Goal: Information Seeking & Learning: Learn about a topic

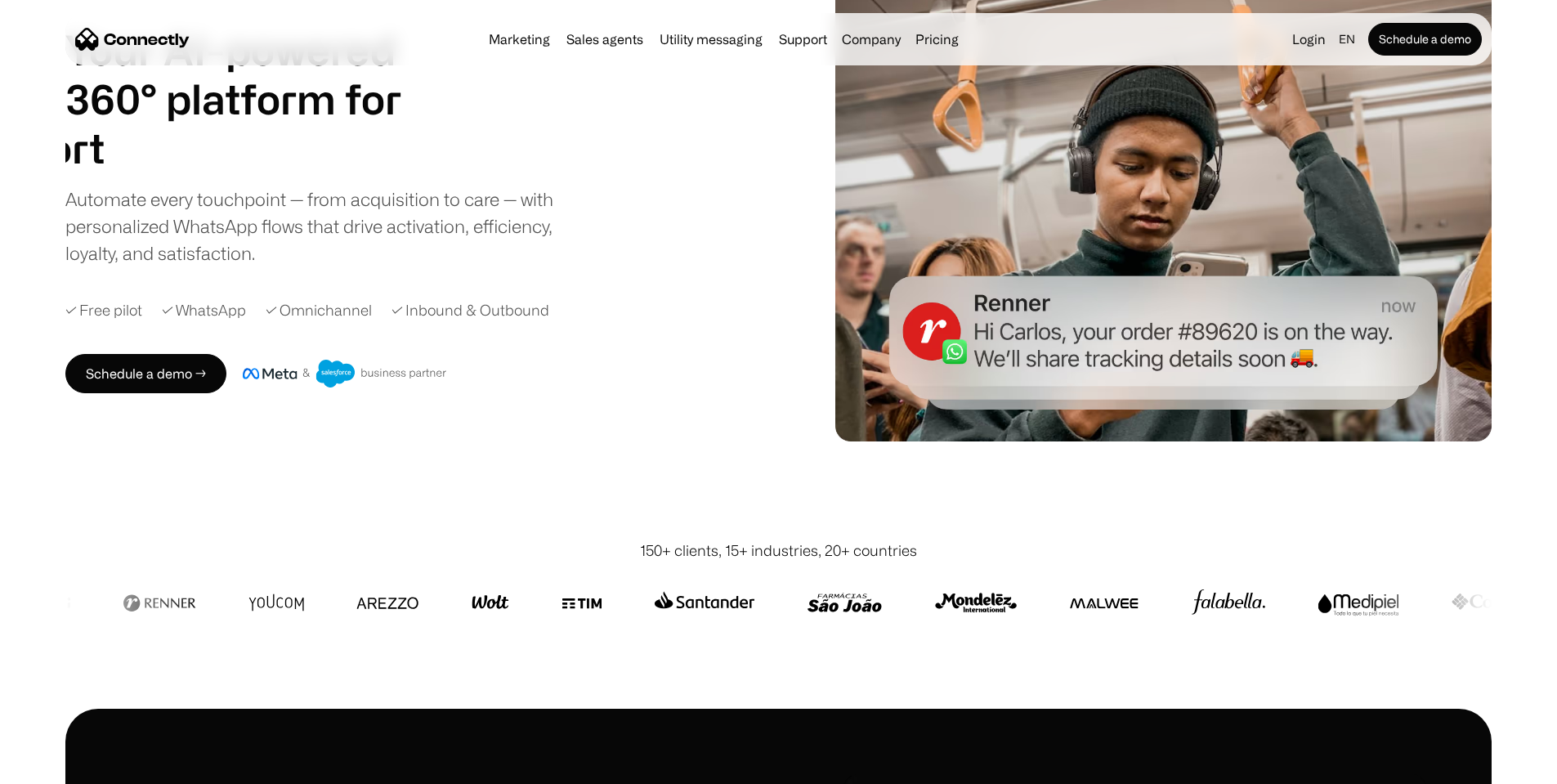
scroll to position [163, 0]
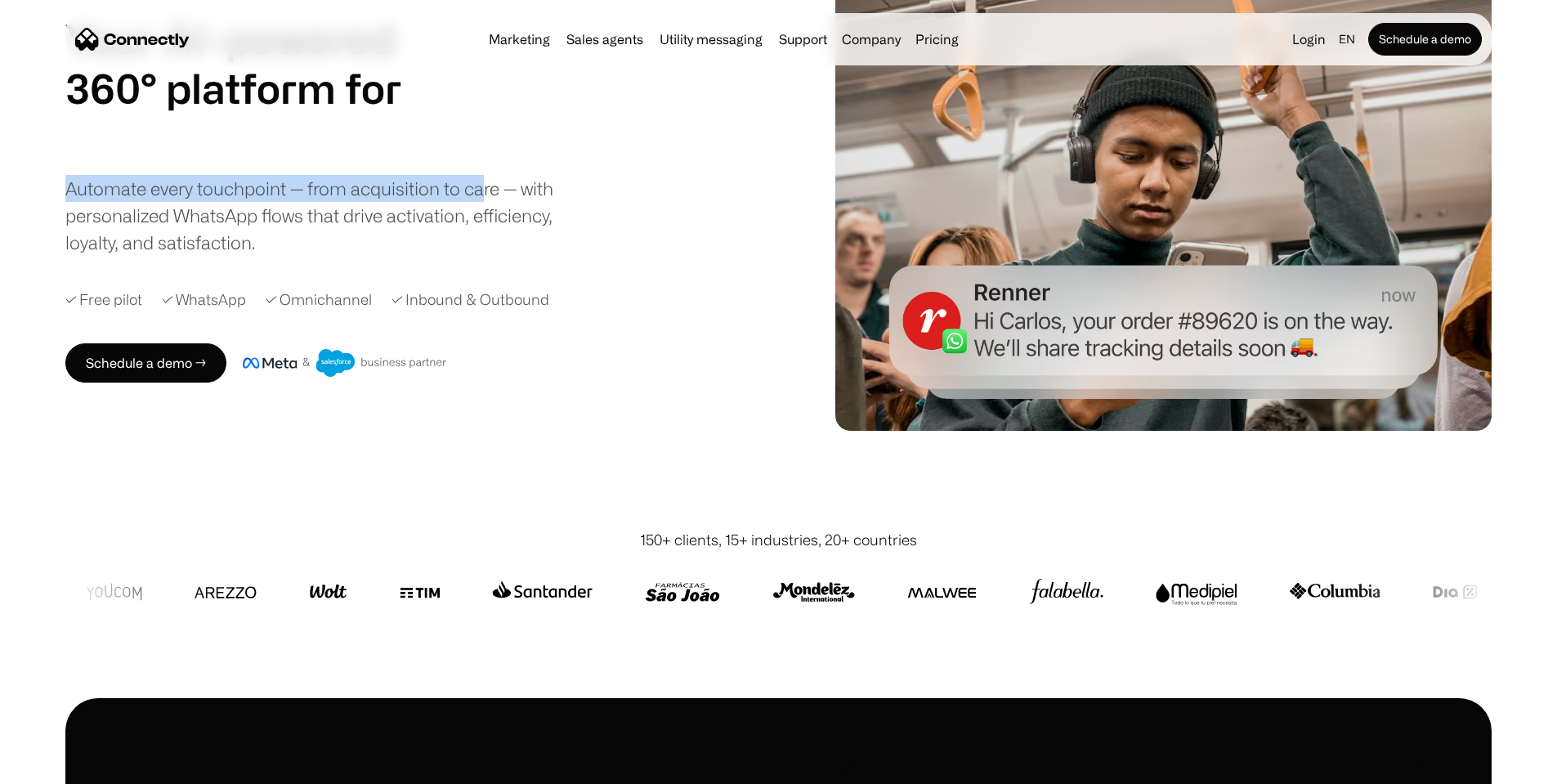
drag, startPoint x: 119, startPoint y: 207, endPoint x: 574, endPoint y: 209, distance: 455.0
click at [574, 209] on div "Automate every touchpoint — from acquisition to care — with personalized WhatsA…" at bounding box center [323, 215] width 515 height 81
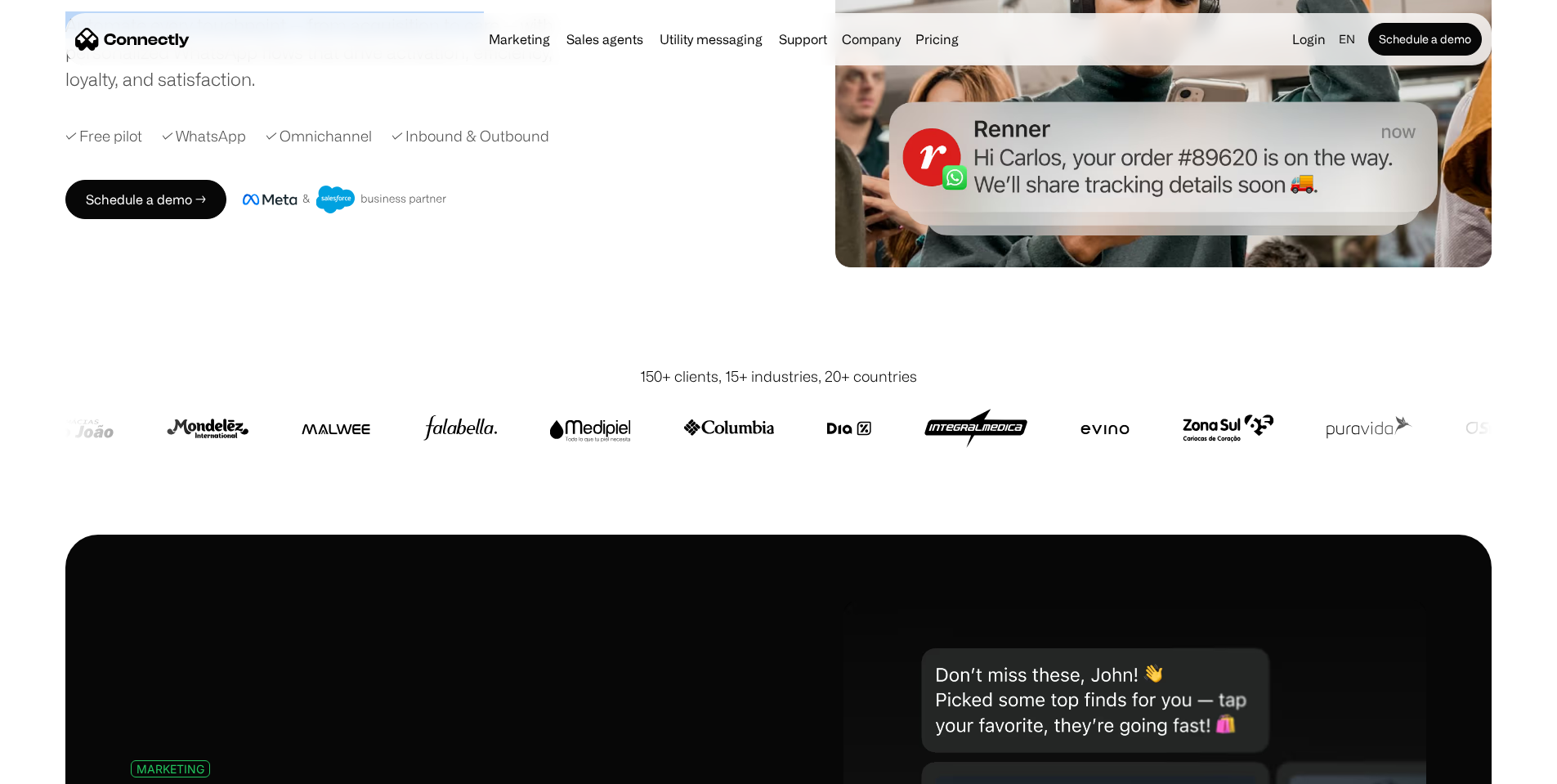
scroll to position [0, 0]
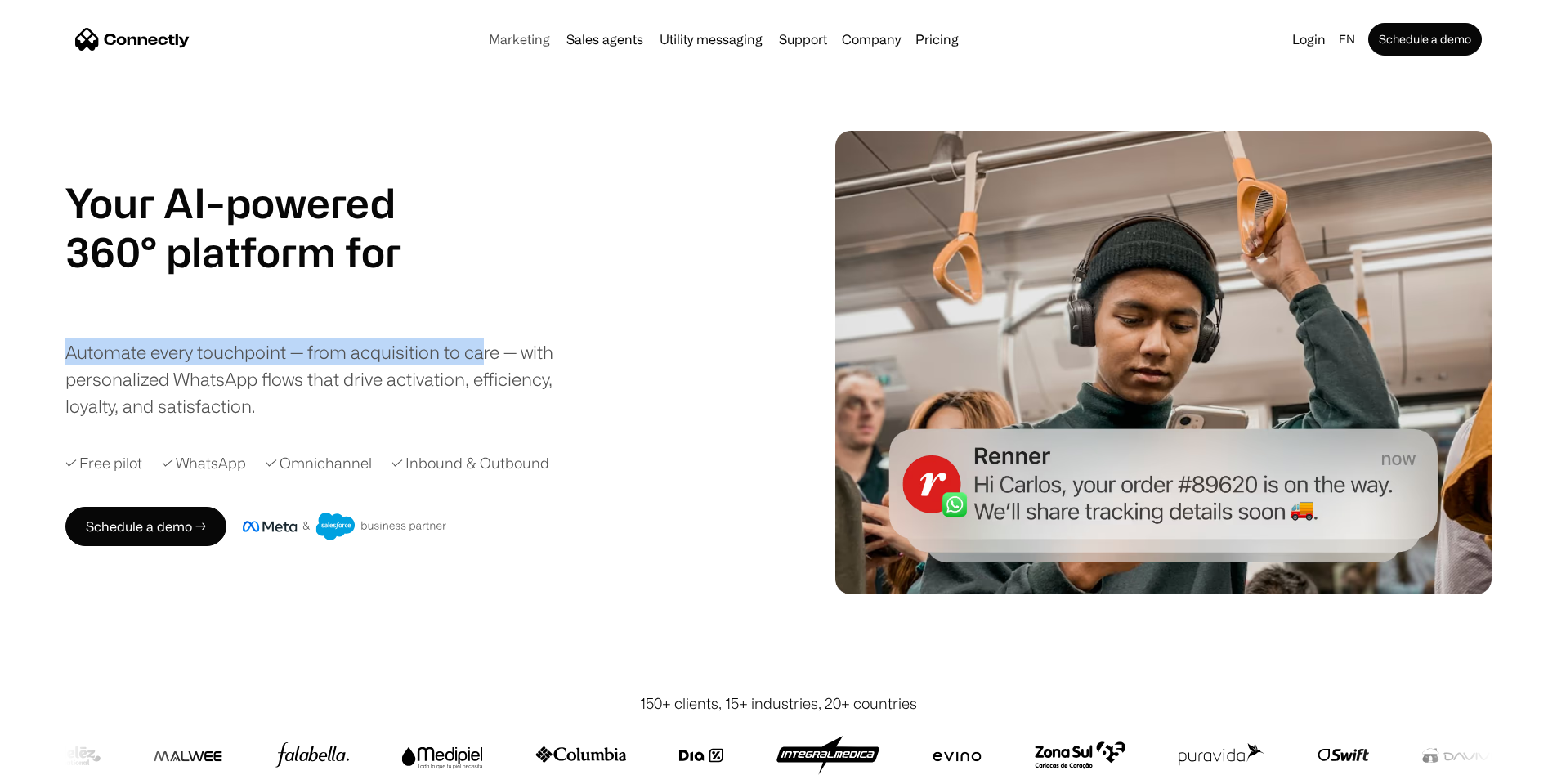
click at [482, 46] on link "Marketing" at bounding box center [519, 39] width 75 height 13
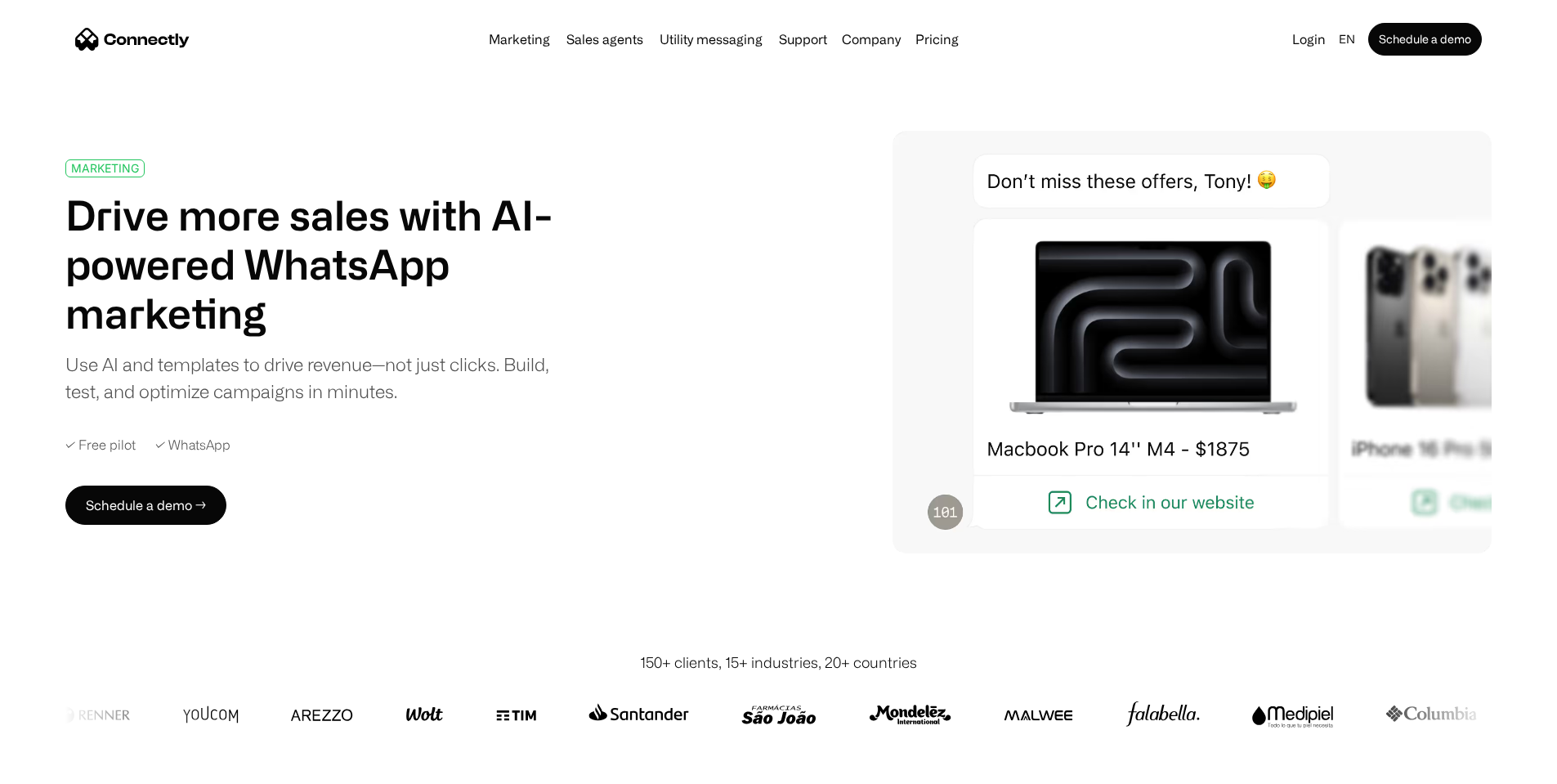
click at [842, 324] on div "MARKETING Drive more sales with AI-powered WhatsApp marketing Use AI and templa…" at bounding box center [778, 343] width 1427 height 423
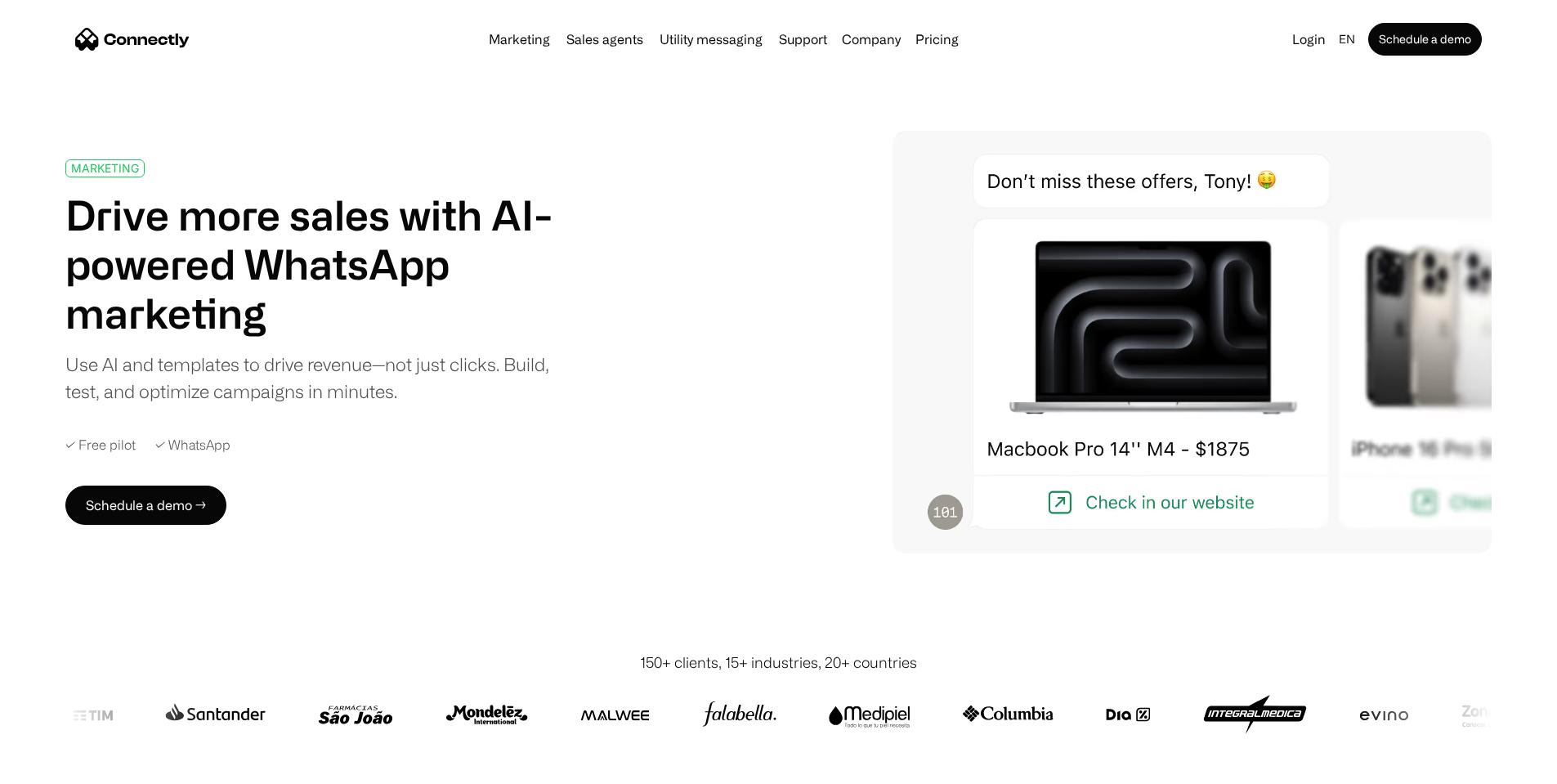
click at [1193, 302] on img at bounding box center [1192, 343] width 599 height 423
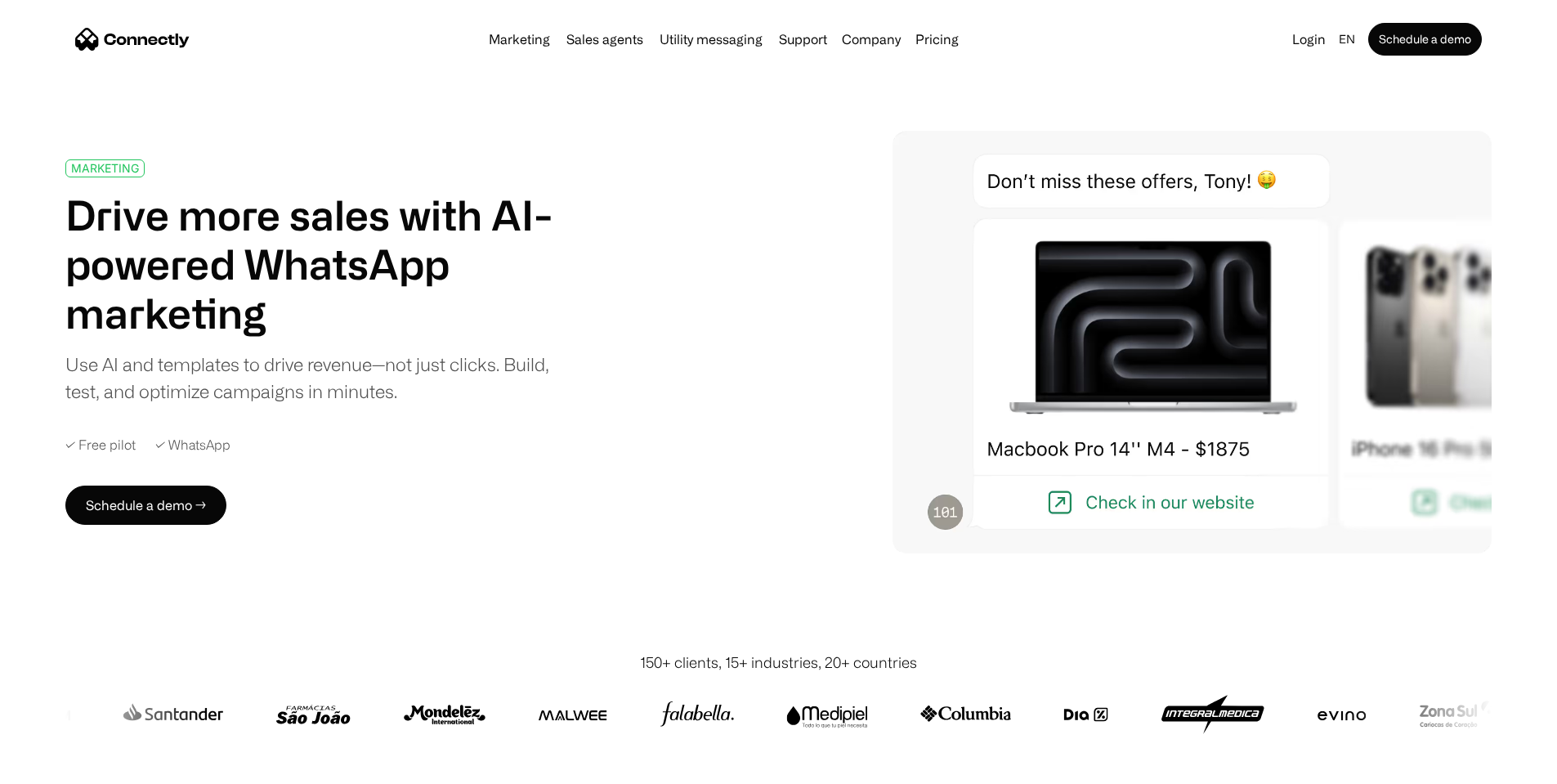
click at [1157, 509] on img at bounding box center [1192, 343] width 599 height 423
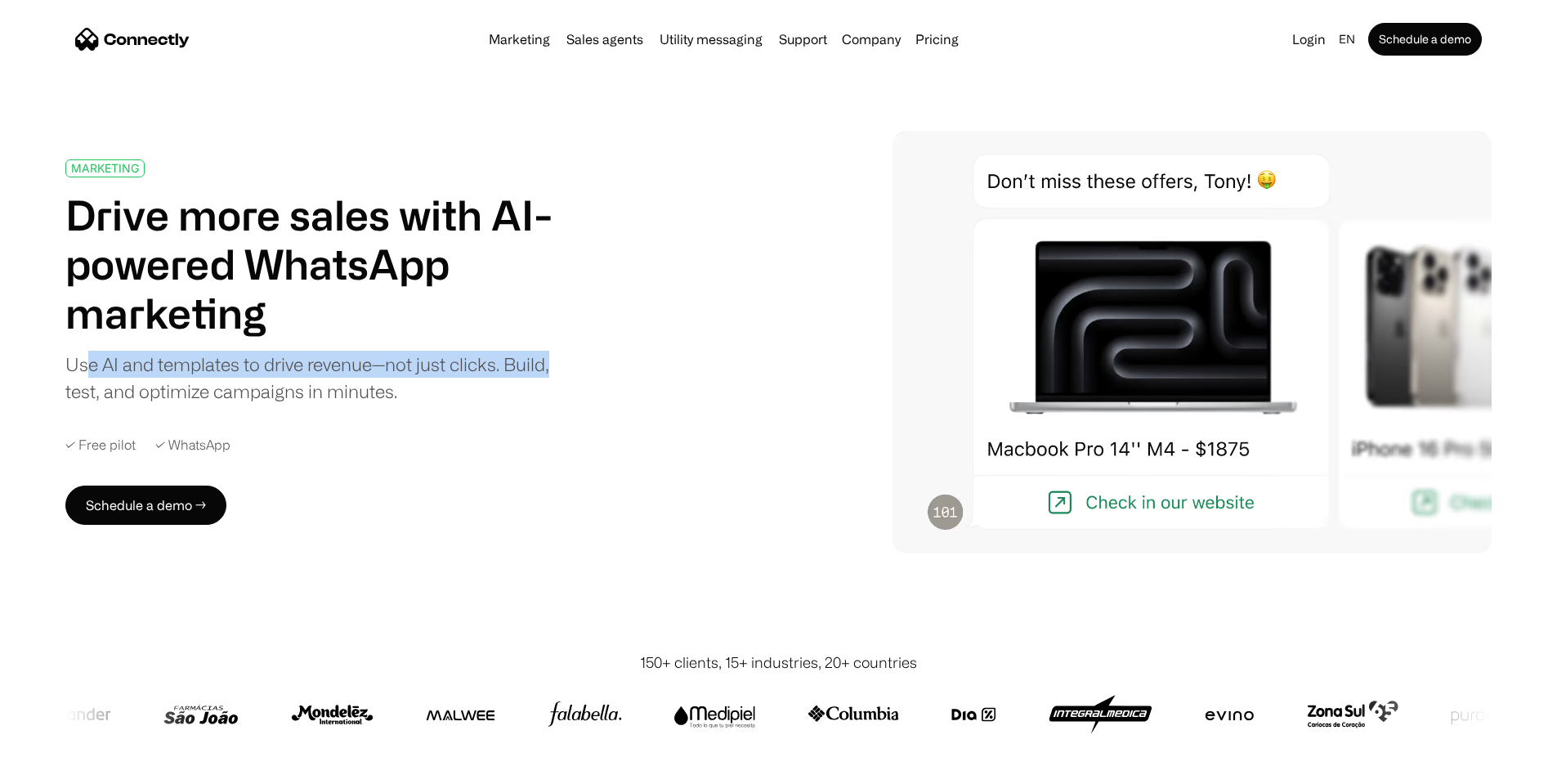
drag, startPoint x: 138, startPoint y: 402, endPoint x: 648, endPoint y: 397, distance: 510.0
click at [571, 395] on div "Use AI and templates to drive revenue—not just clicks. Build, test, and optimiz…" at bounding box center [318, 378] width 505 height 54
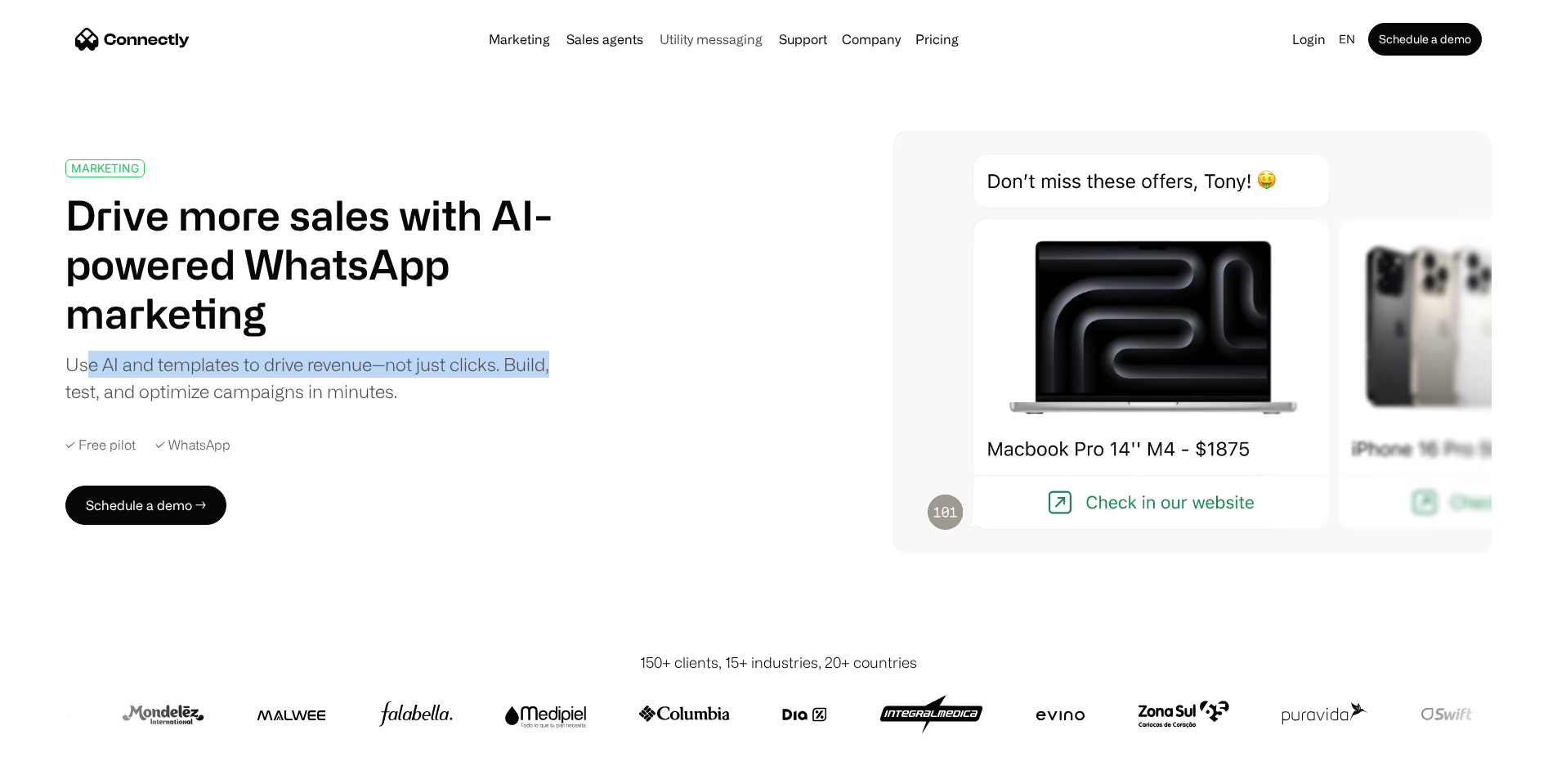
click at [713, 44] on link "Utility messaging" at bounding box center [711, 39] width 116 height 13
